Goal: Information Seeking & Learning: Learn about a topic

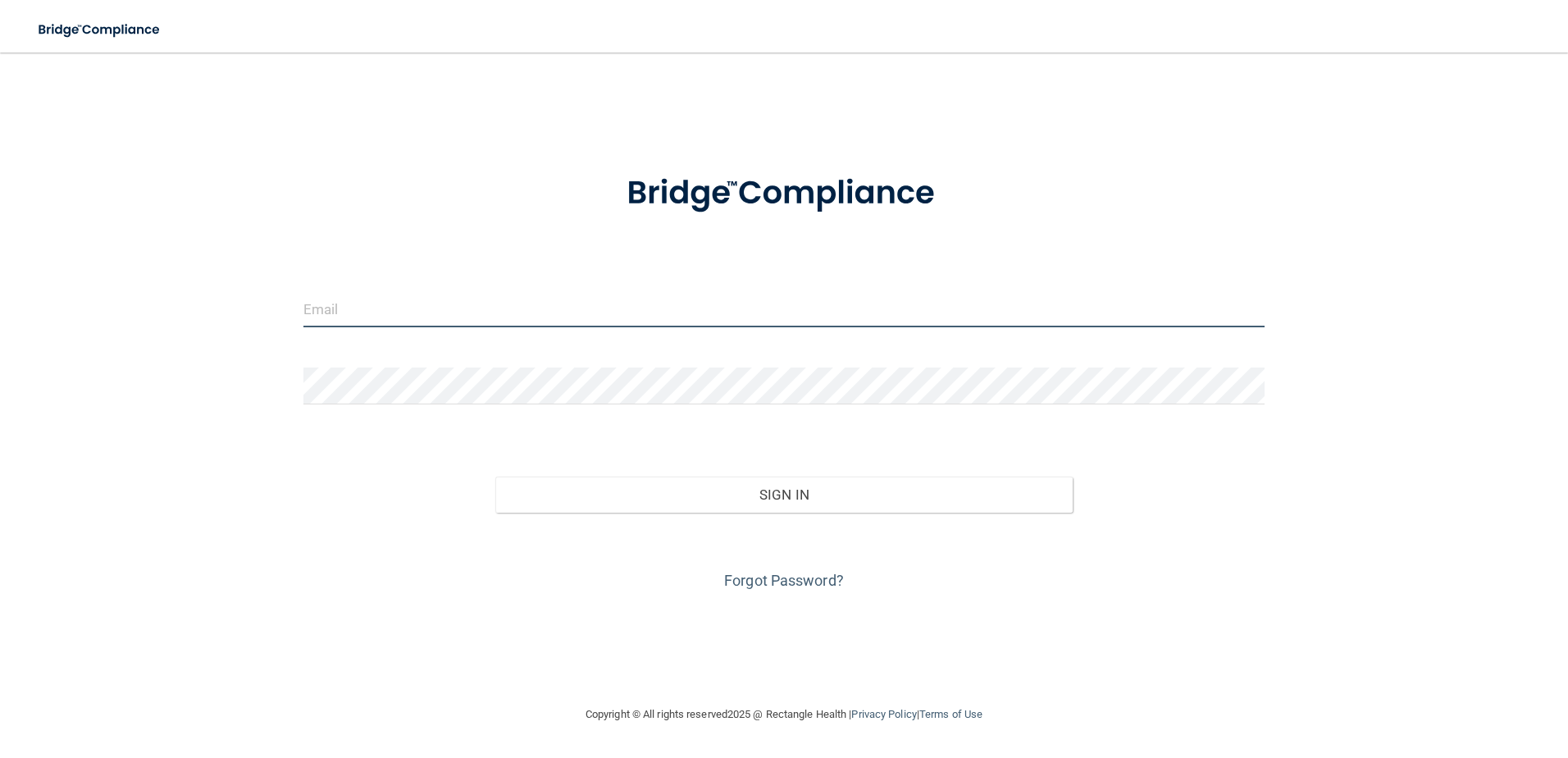
click at [306, 315] on input "email" at bounding box center [784, 308] width 962 height 37
type input "[EMAIL_ADDRESS][DOMAIN_NAME]"
click at [479, 417] on form "[EMAIL_ADDRESS][DOMAIN_NAME] Invalid email/password. You don't have permission …" at bounding box center [784, 372] width 962 height 443
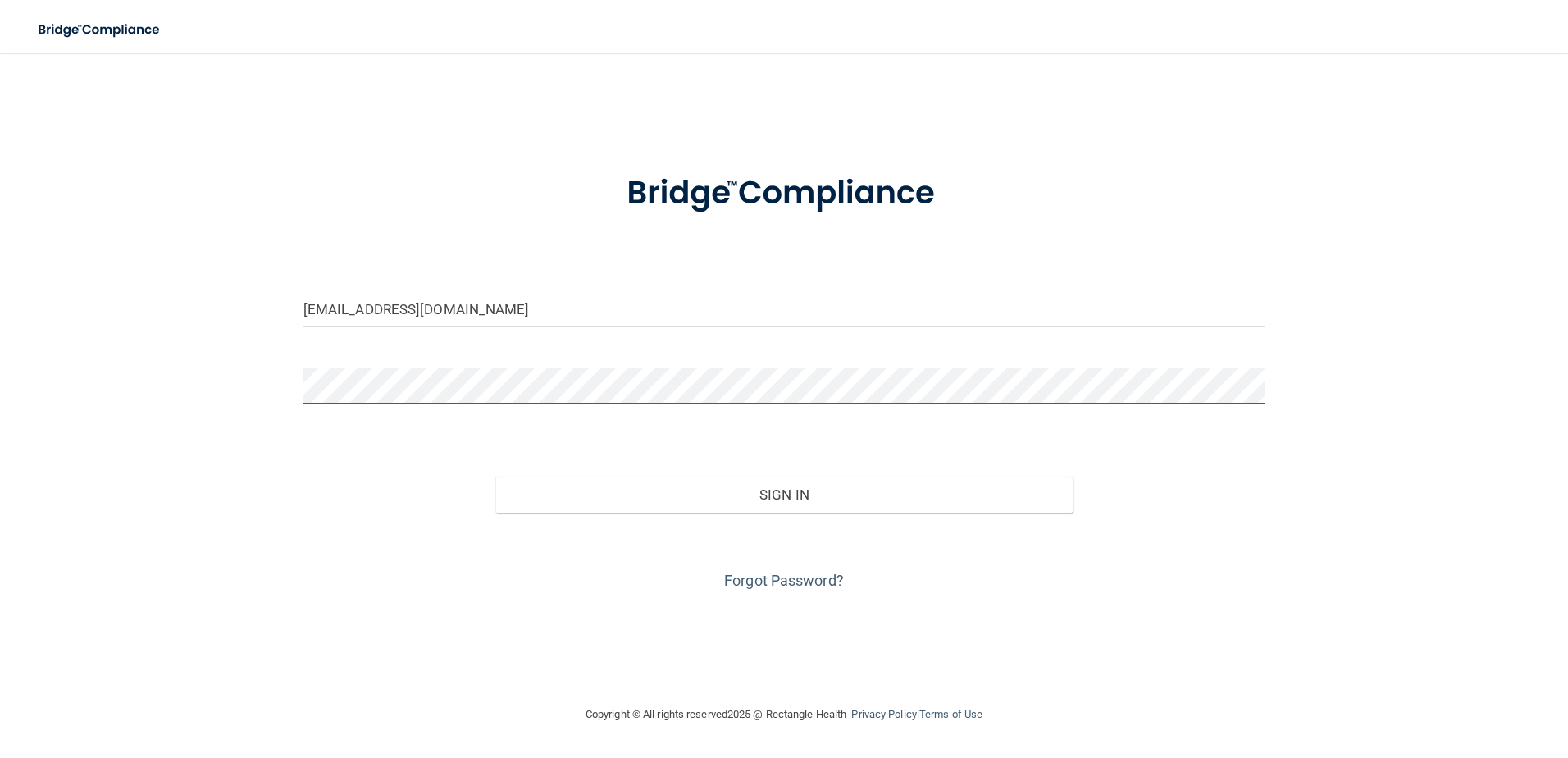
click at [495, 477] on button "Sign In" at bounding box center [784, 494] width 577 height 36
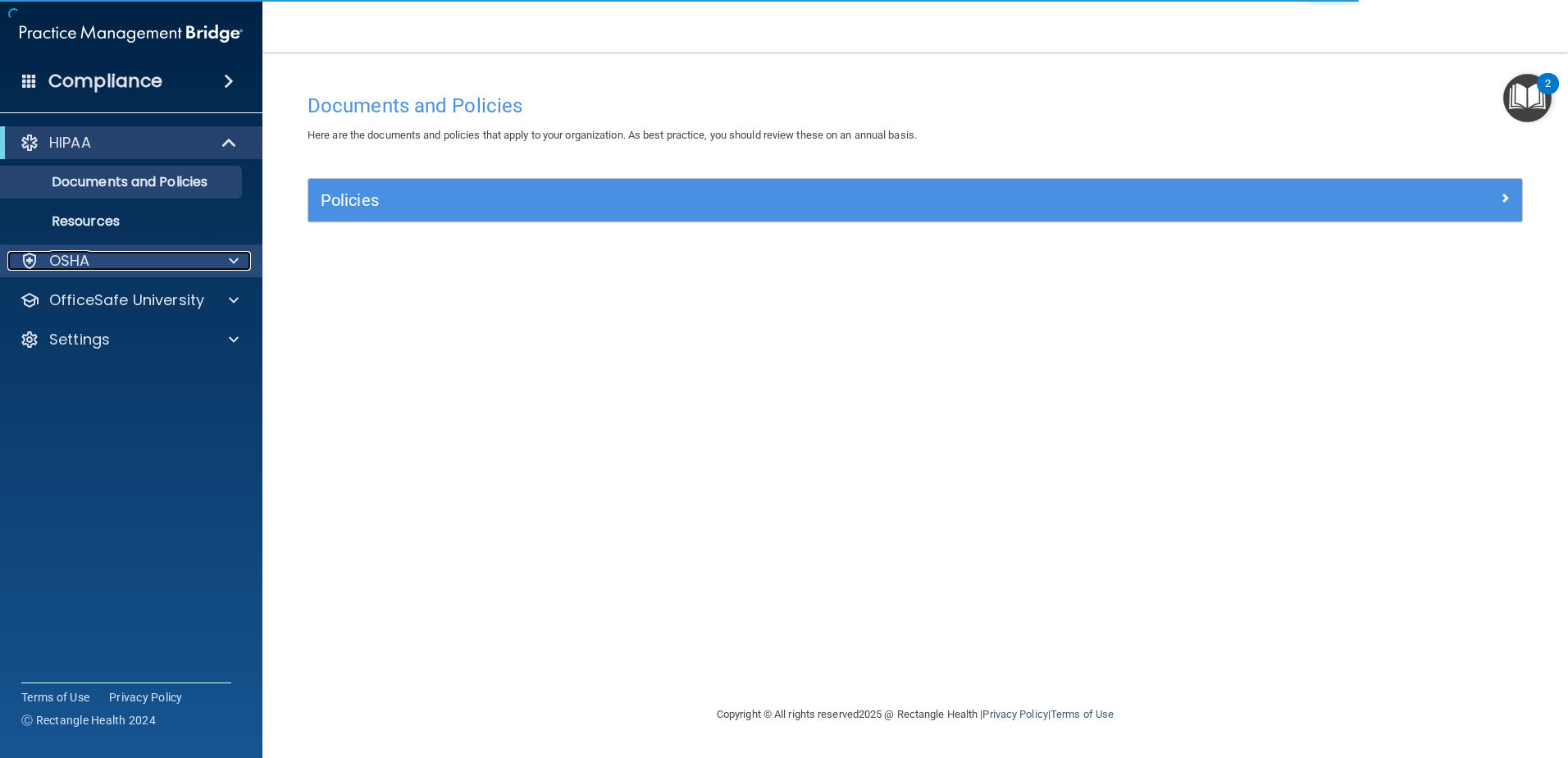
click at [199, 267] on div "OSHA" at bounding box center [109, 260] width 204 height 20
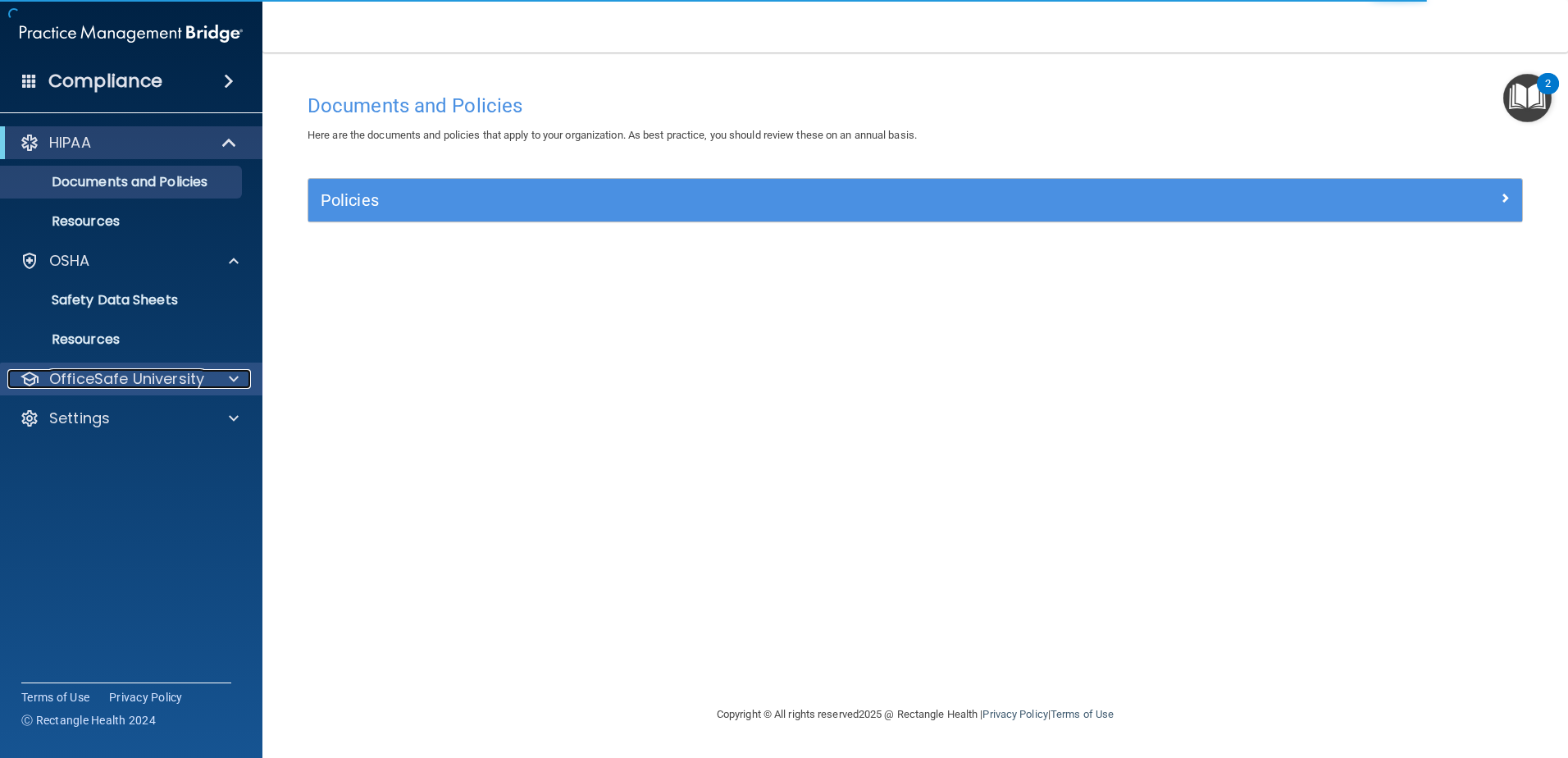
click at [62, 369] on p "OfficeSafe University" at bounding box center [126, 378] width 155 height 20
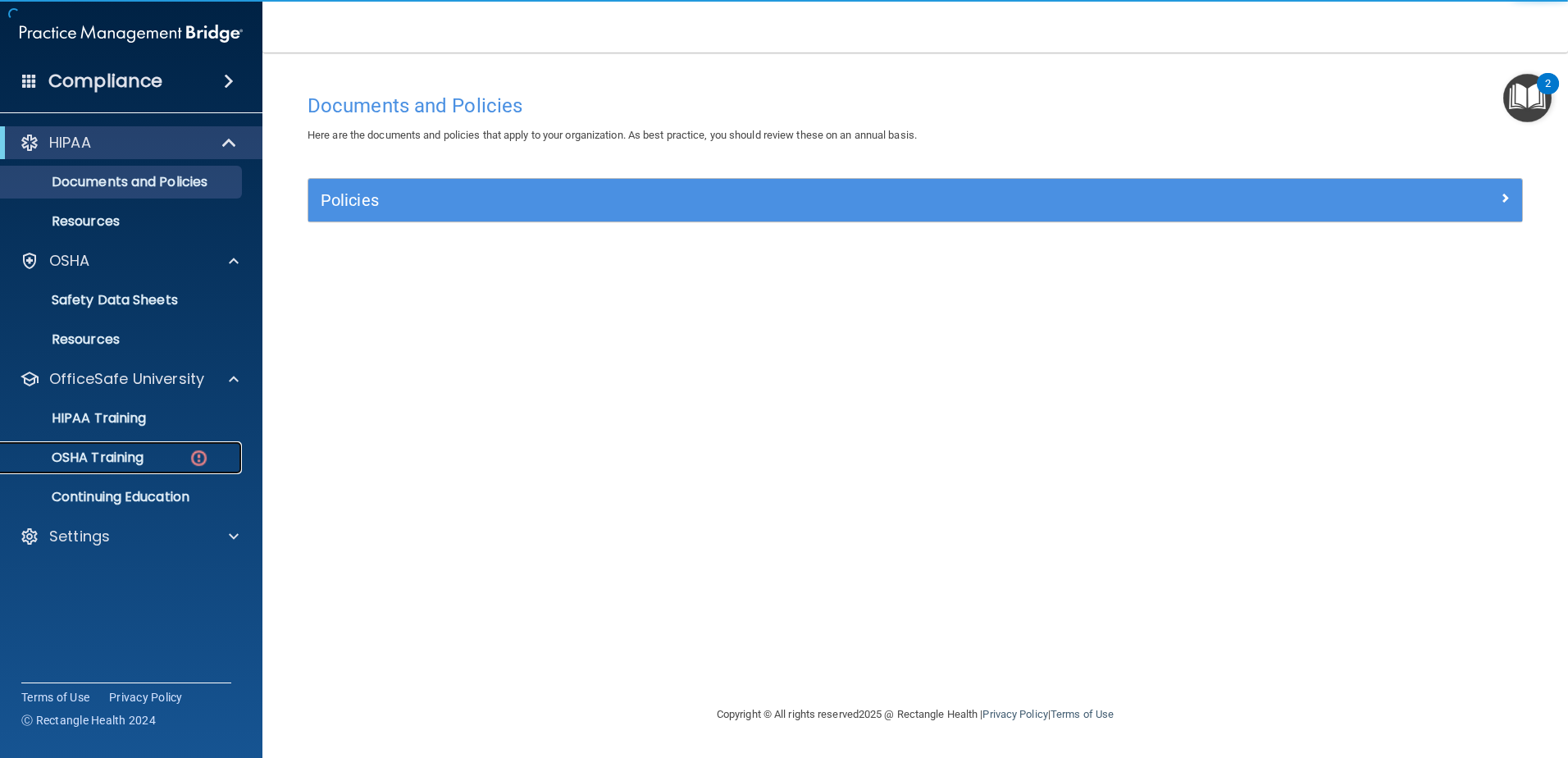
click at [133, 466] on p "OSHA Training" at bounding box center [77, 457] width 133 height 16
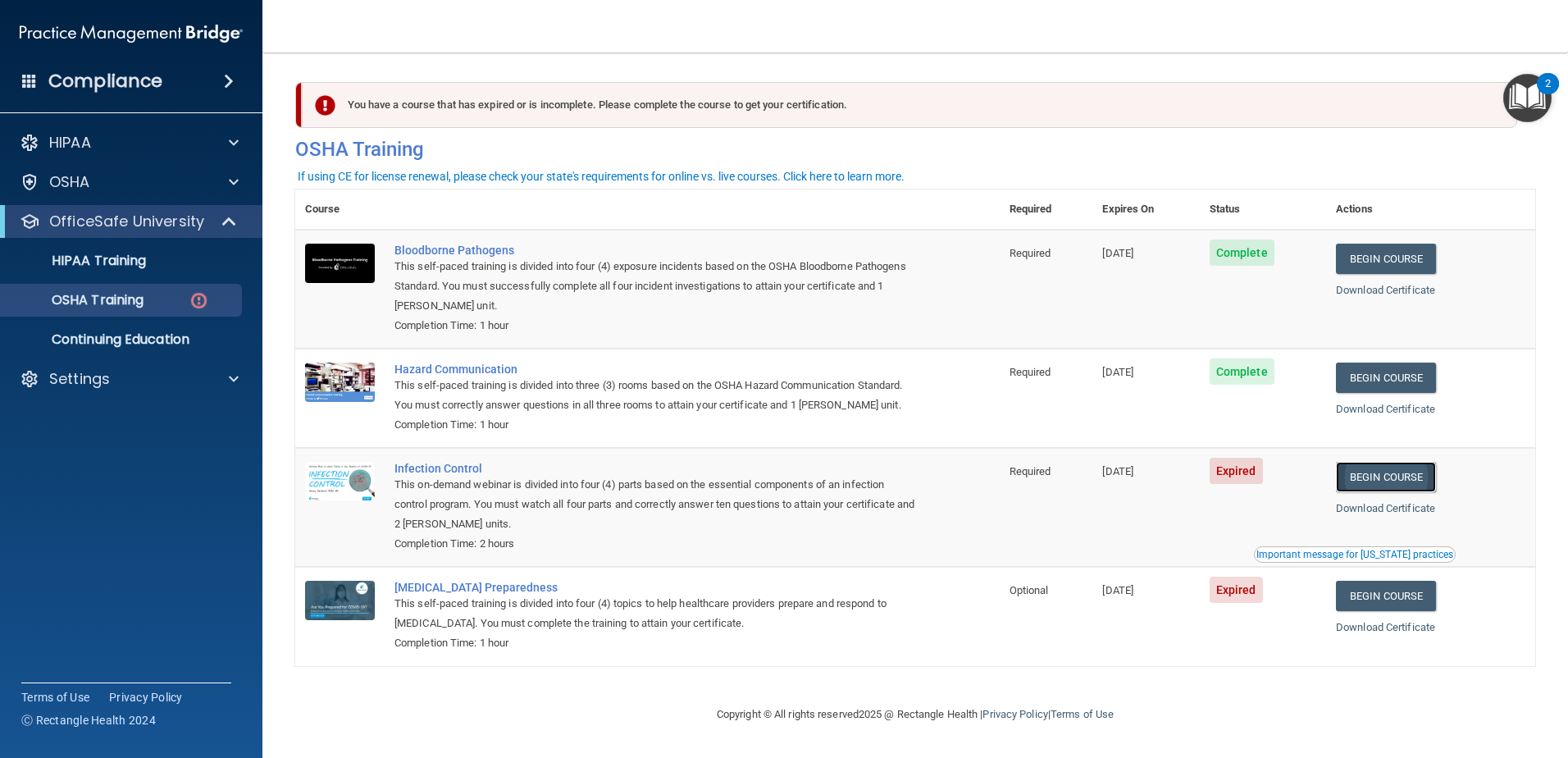
click at [1407, 485] on link "Begin Course" at bounding box center [1386, 477] width 100 height 30
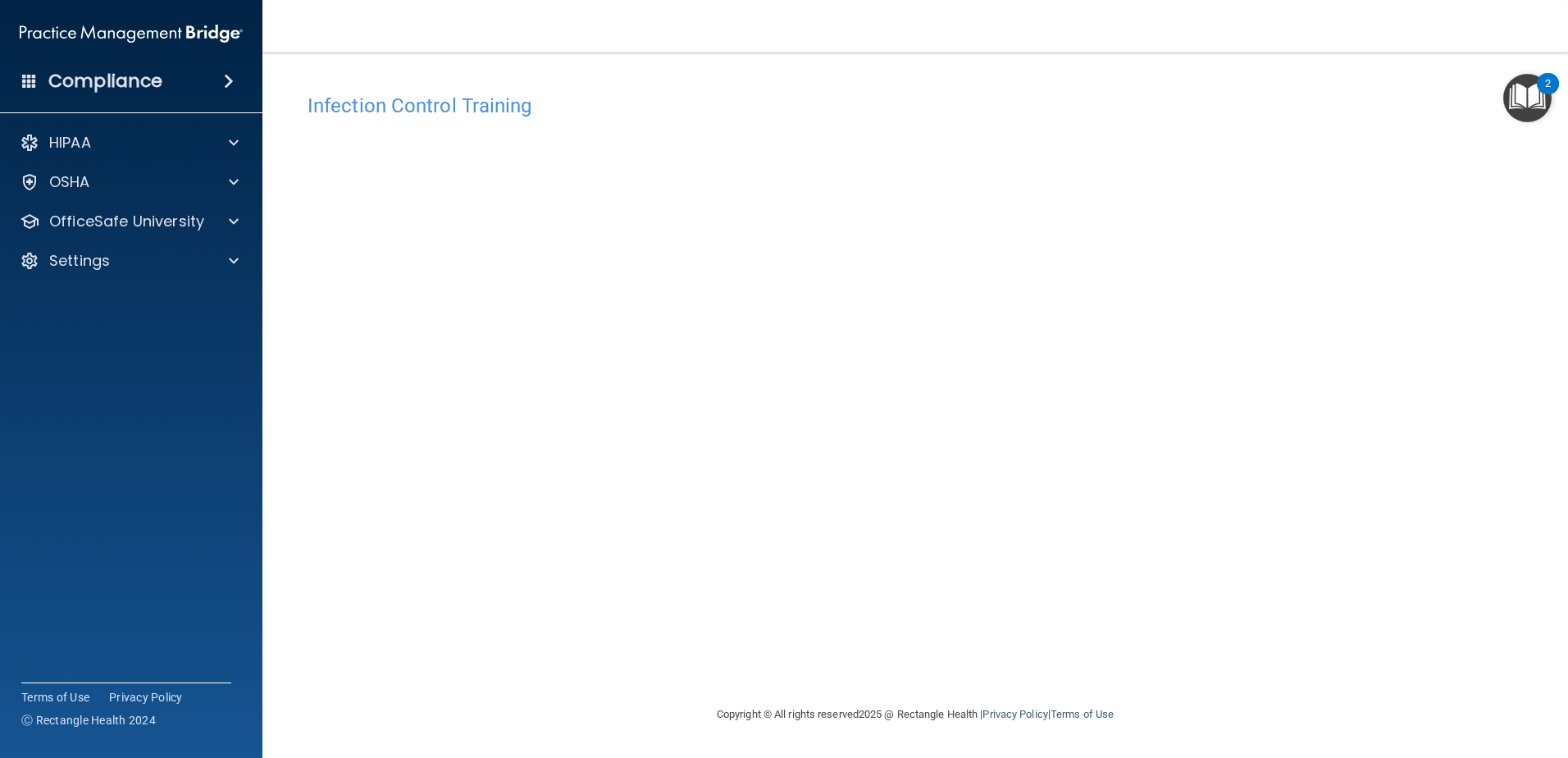
click at [1255, 307] on div "Infection Control Training This course doesn’t expire until 09/11/2025. Are you…" at bounding box center [916, 395] width 1241 height 619
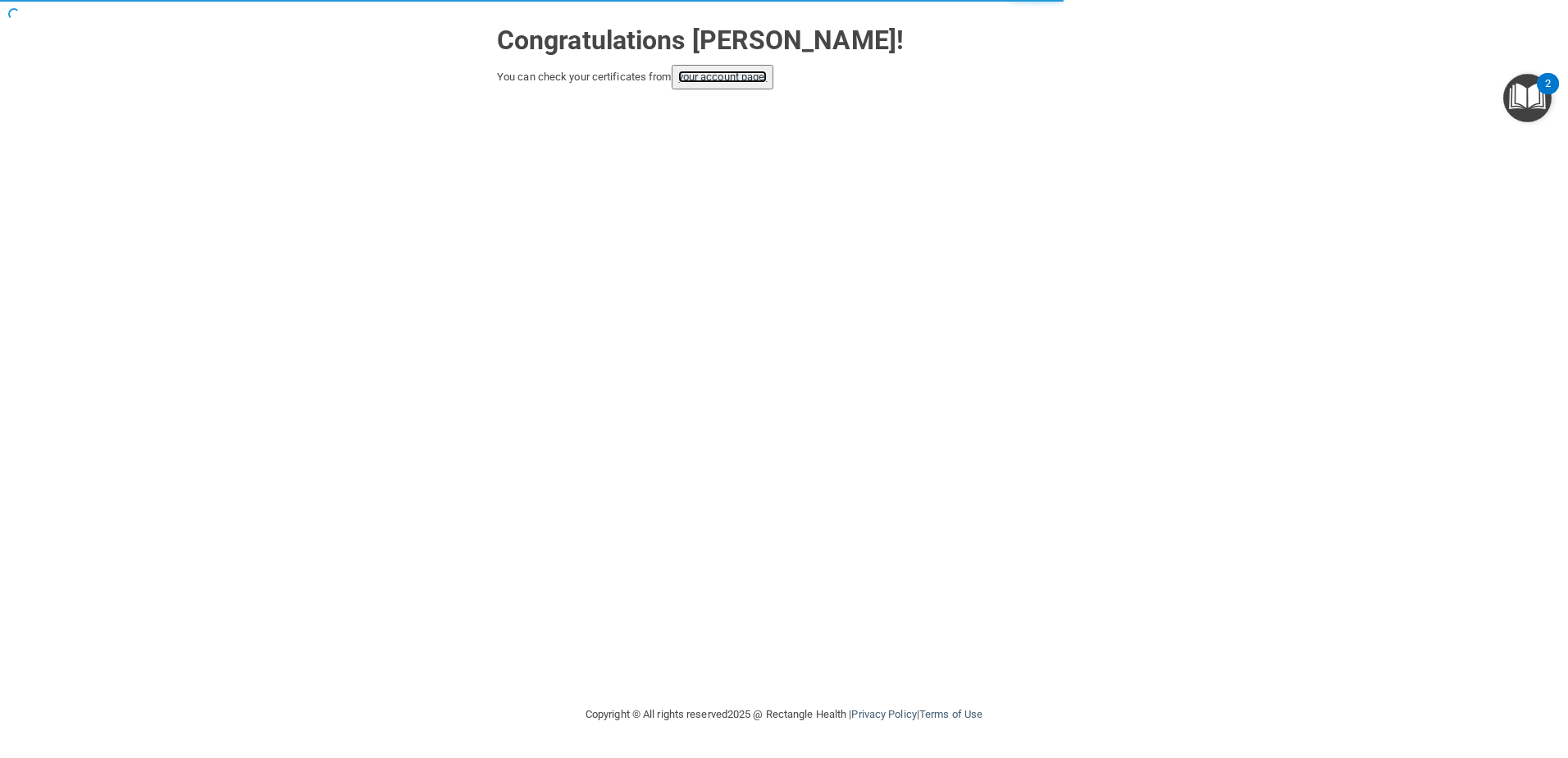
click at [739, 76] on link "your account page!" at bounding box center [723, 76] width 89 height 12
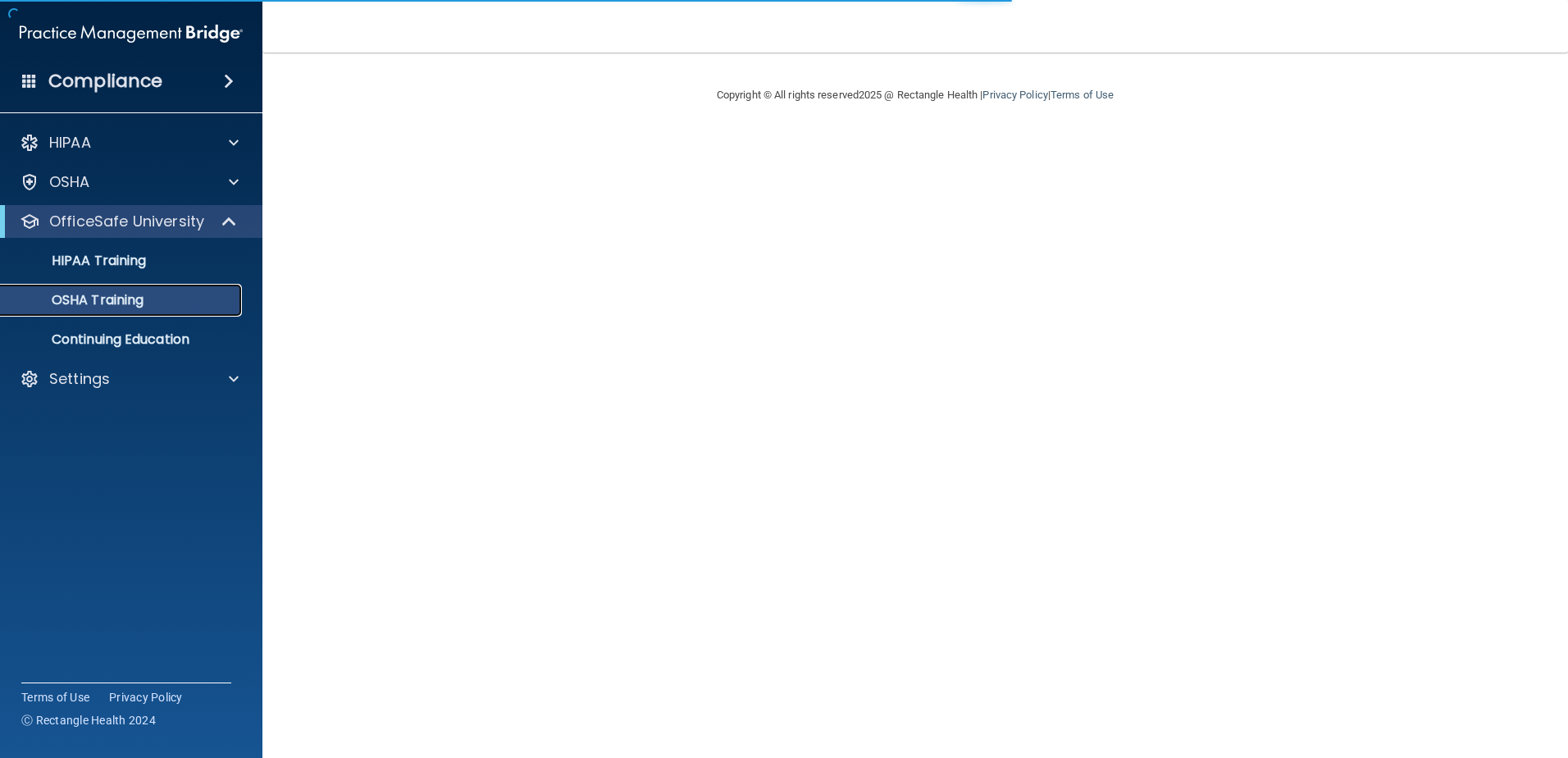
click at [117, 294] on p "OSHA Training" at bounding box center [77, 299] width 133 height 16
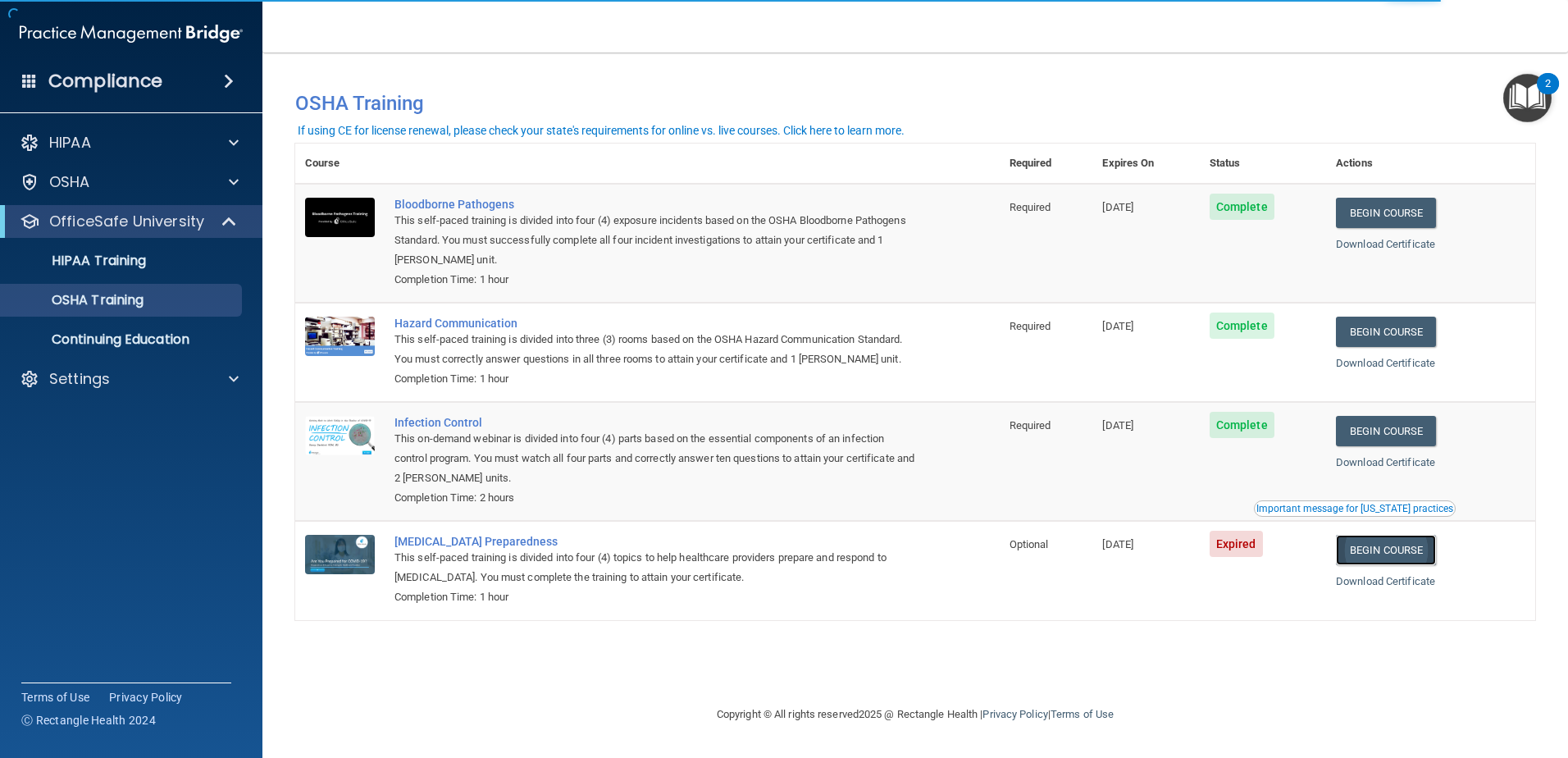
click at [1434, 553] on link "Begin Course" at bounding box center [1386, 550] width 100 height 30
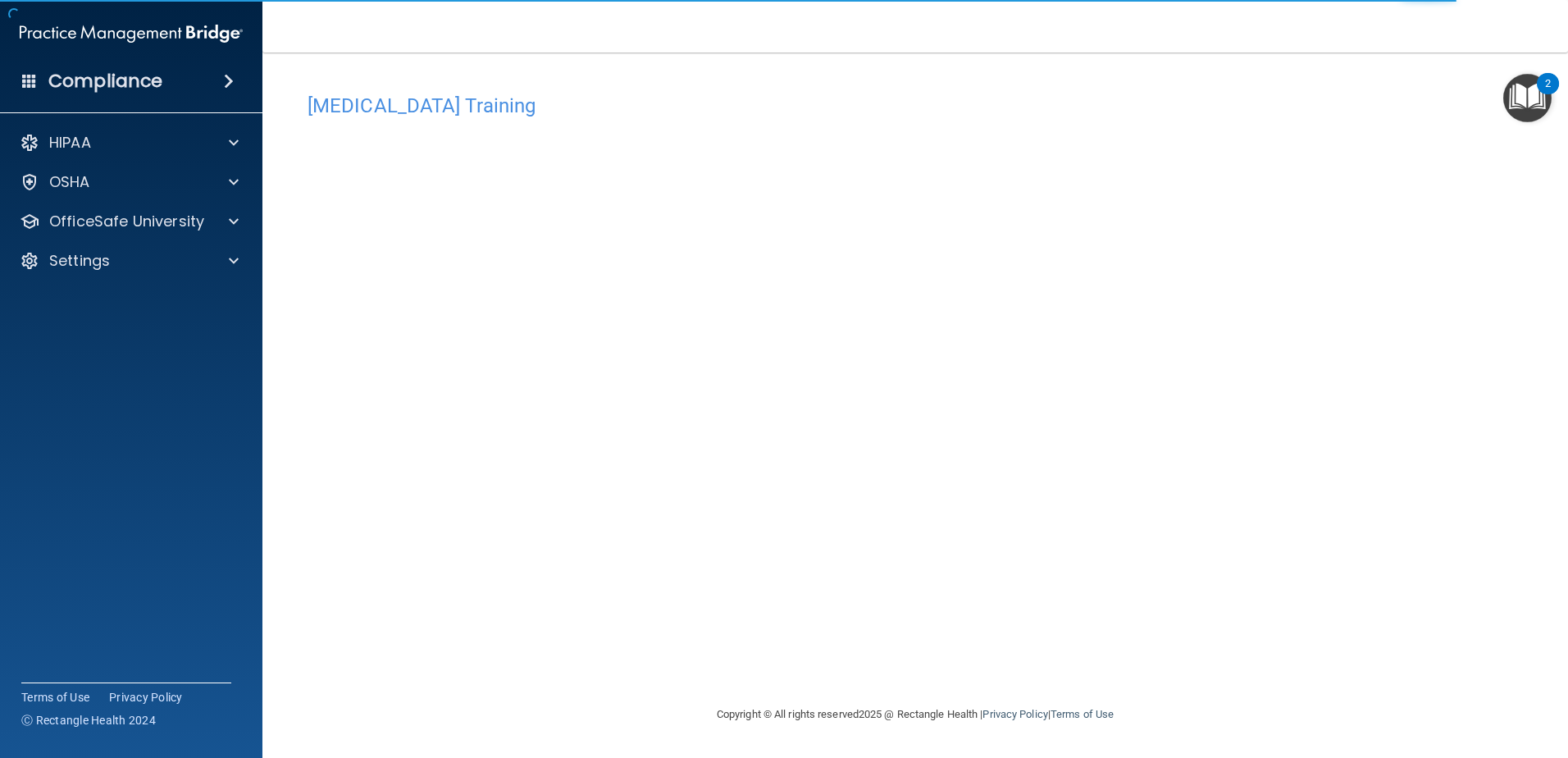
drag, startPoint x: 1231, startPoint y: 635, endPoint x: 1228, endPoint y: 627, distance: 8.5
click at [1231, 634] on div "[MEDICAL_DATA] Training This course doesn’t expire until [DATE]. Are you sure y…" at bounding box center [916, 395] width 1241 height 619
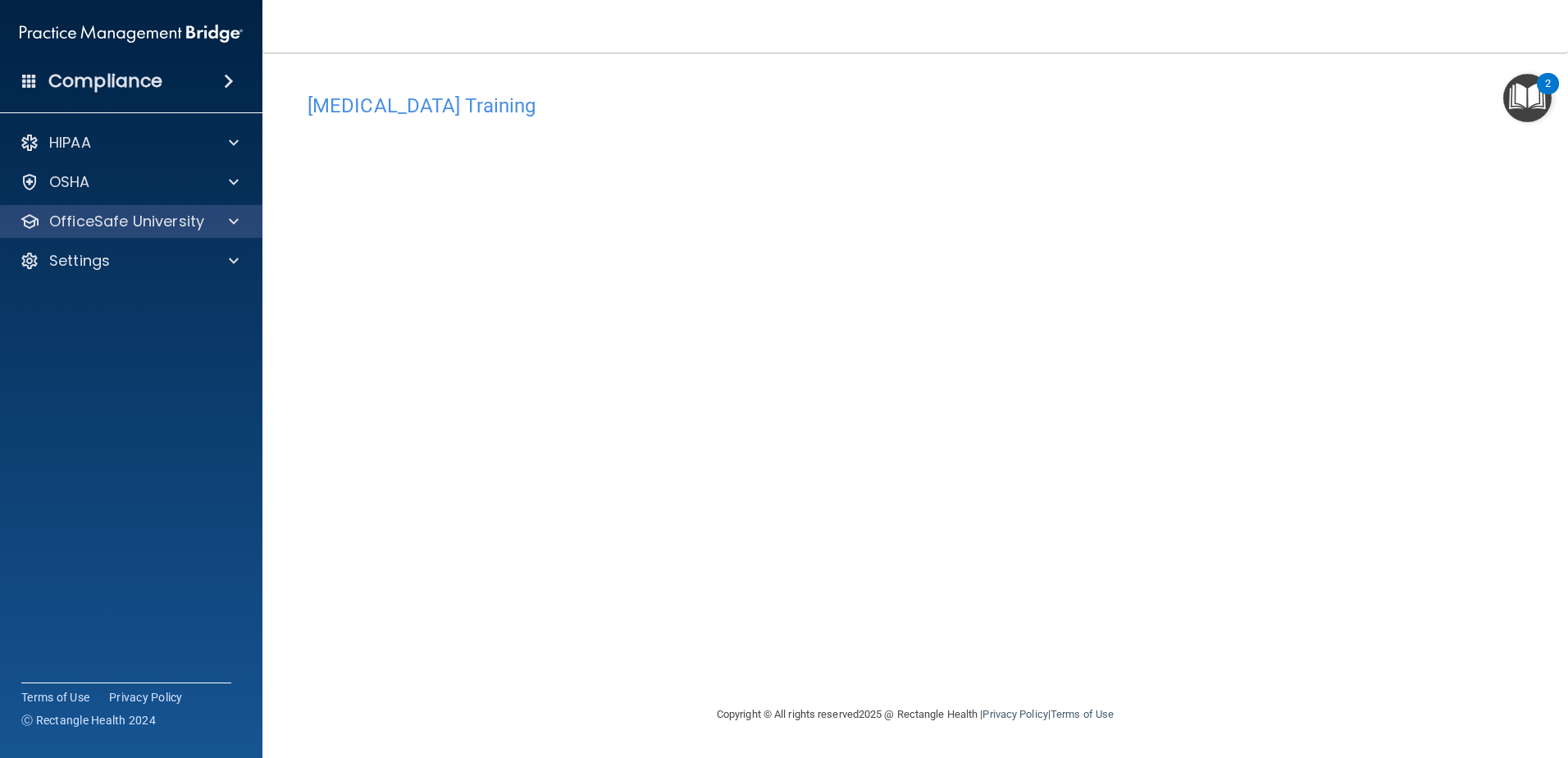
drag, startPoint x: 173, startPoint y: 236, endPoint x: 167, endPoint y: 224, distance: 13.4
click at [168, 231] on div "OfficeSafe University" at bounding box center [131, 221] width 264 height 33
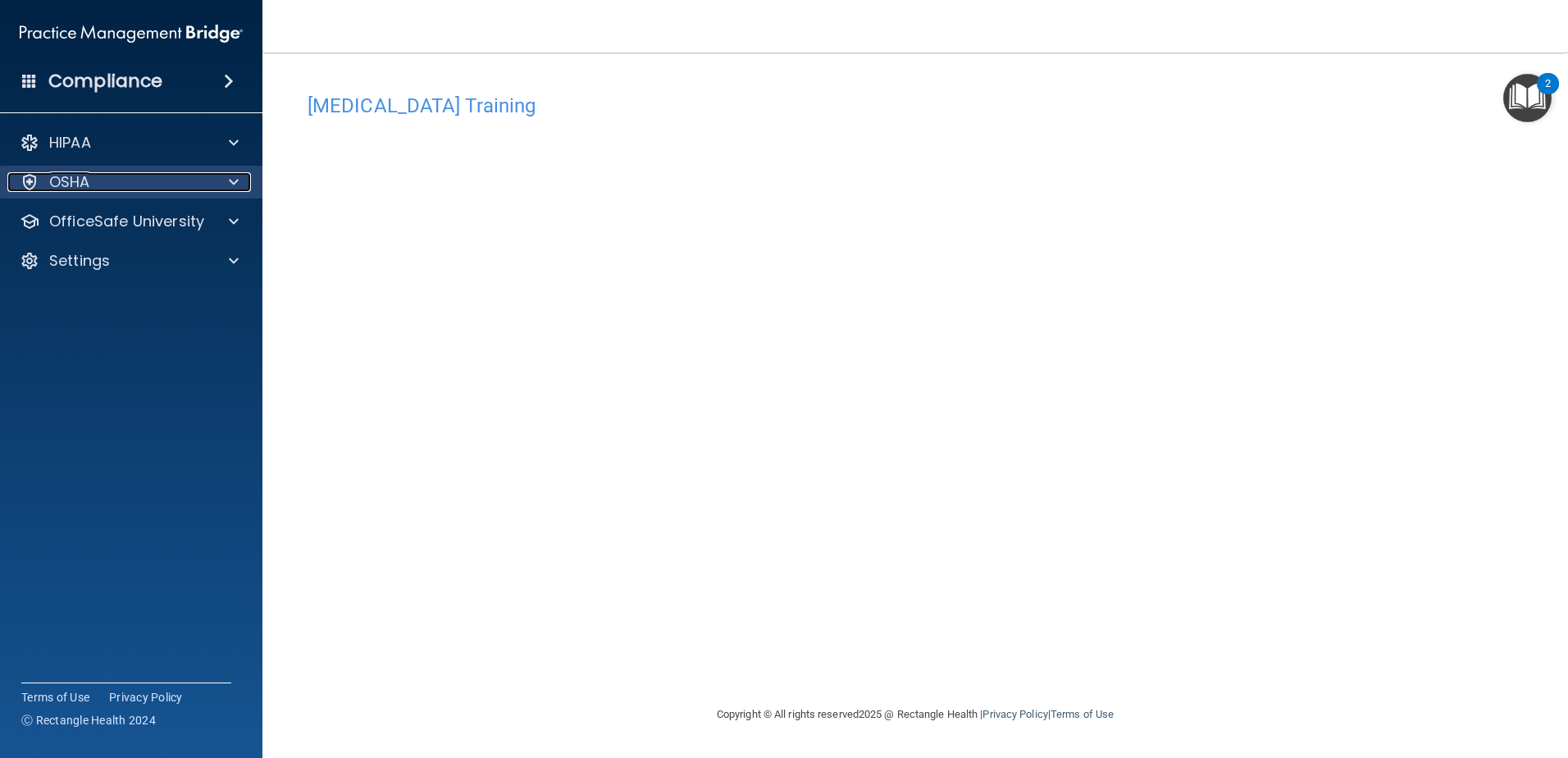
click at [212, 190] on div at bounding box center [232, 182] width 41 height 20
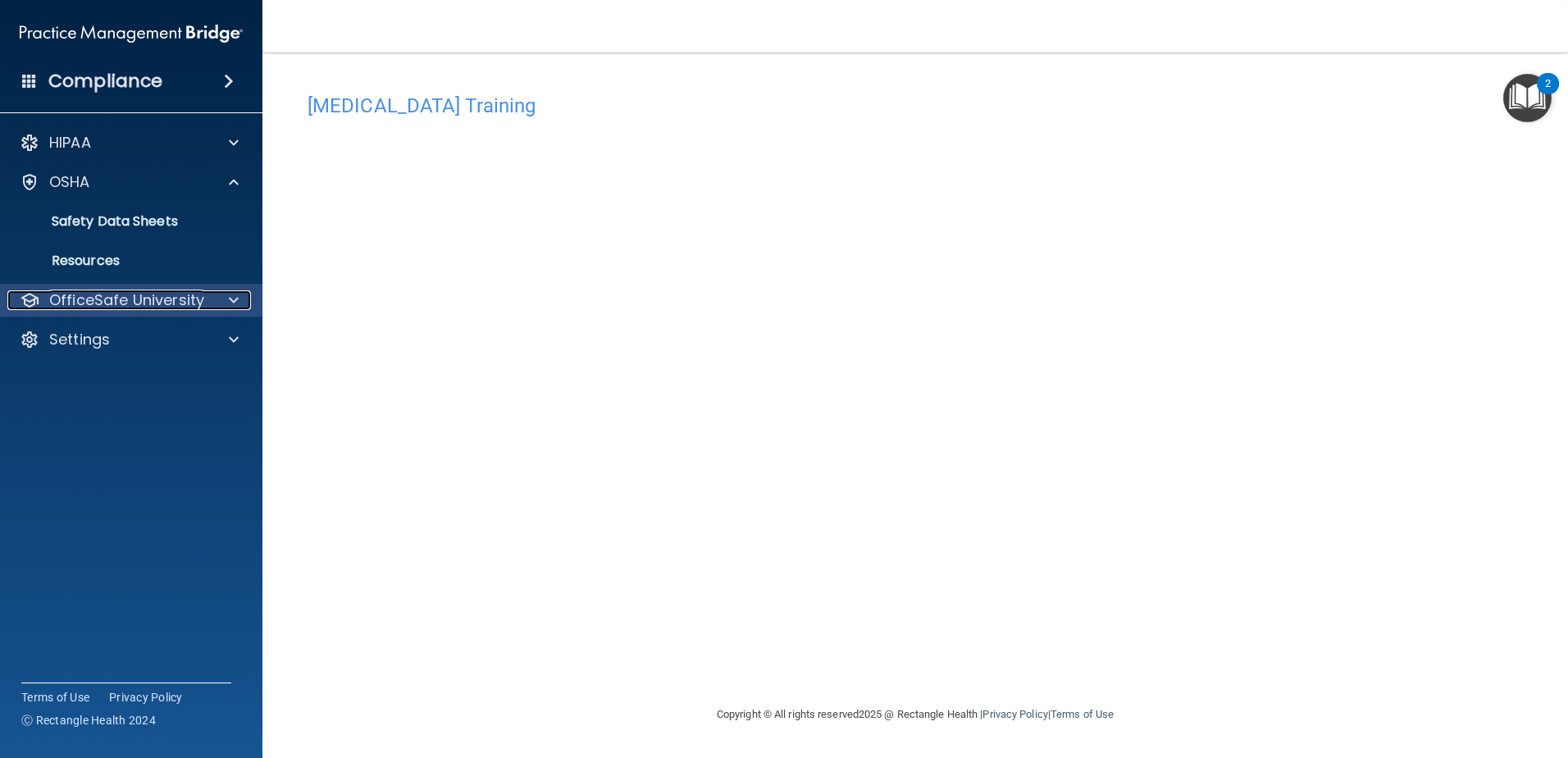
click at [214, 305] on div at bounding box center [232, 299] width 41 height 20
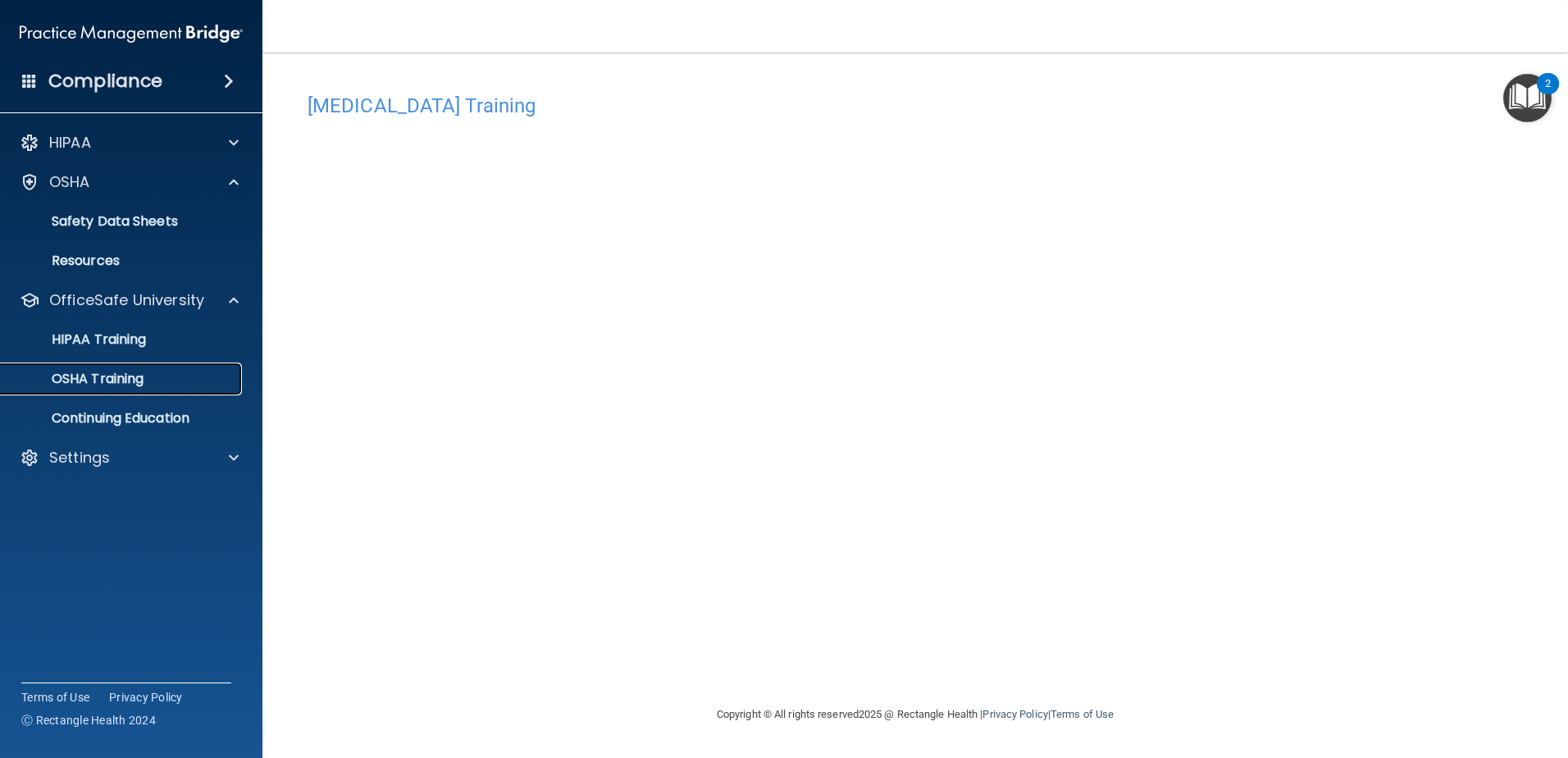
click at [185, 386] on div "OSHA Training" at bounding box center [122, 378] width 224 height 16
